Goal: Information Seeking & Learning: Learn about a topic

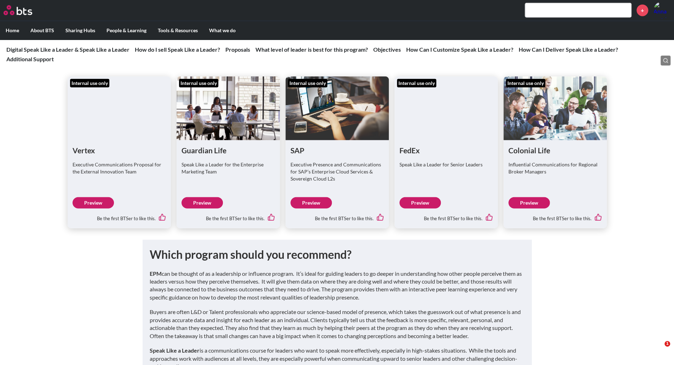
scroll to position [1310, 0]
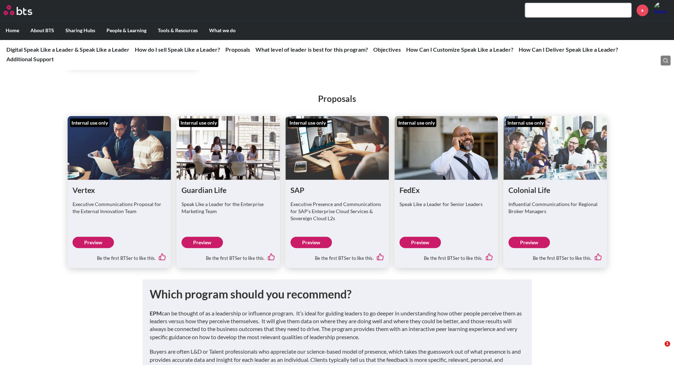
click at [423, 248] on link "Preview" at bounding box center [420, 242] width 41 height 11
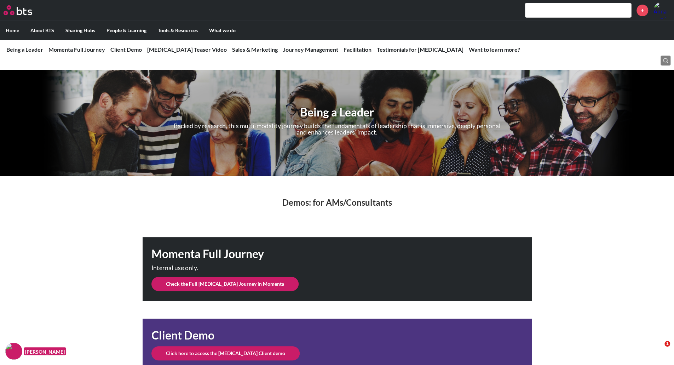
click at [587, 15] on input "text" at bounding box center [578, 10] width 106 height 14
type input "t"
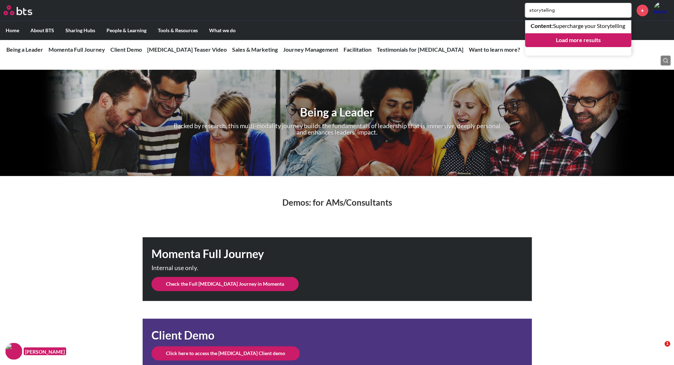
drag, startPoint x: 639, startPoint y: 298, endPoint x: 621, endPoint y: 273, distance: 31.6
click at [640, 298] on div "Momenta Full Journey Internal use only. Check the Full [MEDICAL_DATA] Journey i…" at bounding box center [337, 269] width 674 height 64
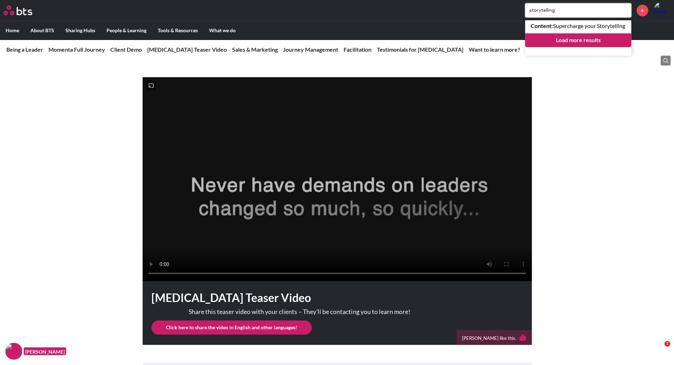
scroll to position [460, 0]
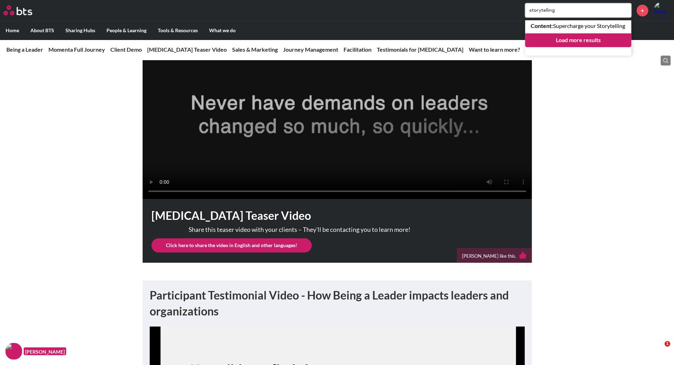
click at [577, 13] on input "storytelling" at bounding box center [578, 10] width 106 height 14
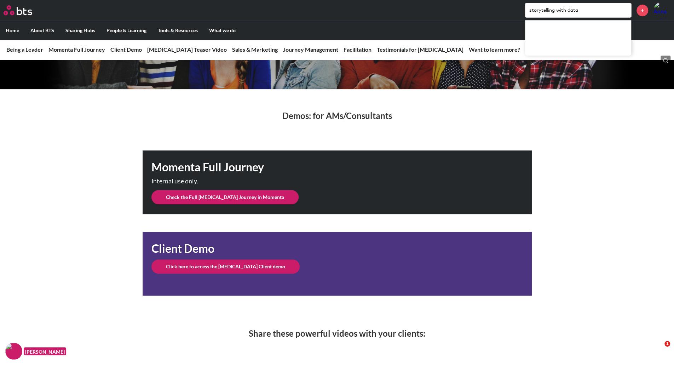
scroll to position [0, 0]
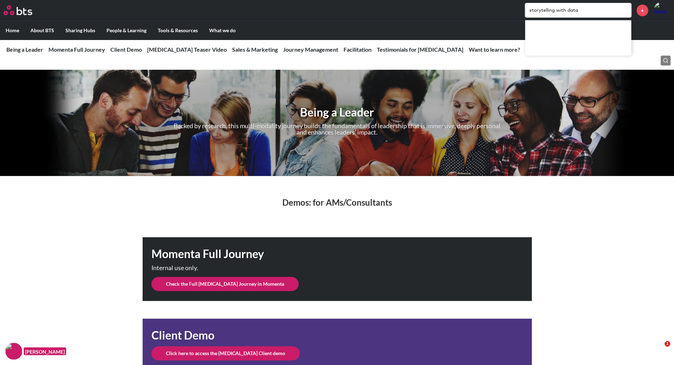
click at [589, 12] on input "storytelling with data" at bounding box center [578, 10] width 106 height 14
type input "storytelling with"
click at [25, 13] on img at bounding box center [18, 10] width 29 height 10
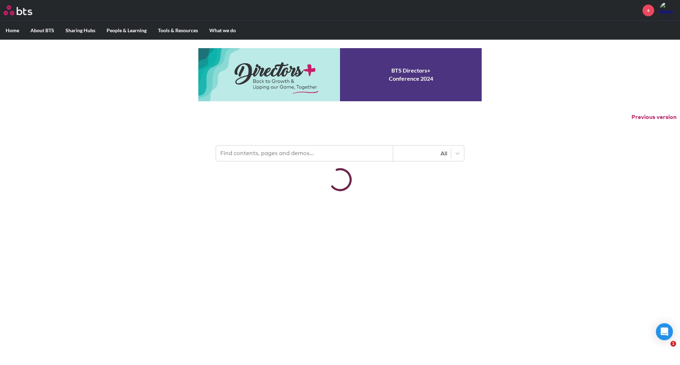
click at [333, 149] on input "text" at bounding box center [304, 153] width 177 height 16
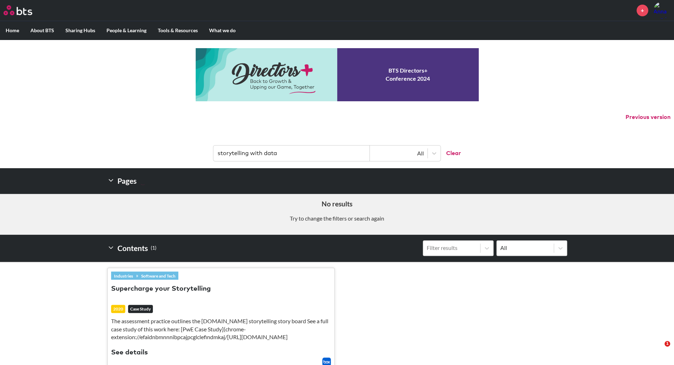
type input "storytelling with data"
